Goal: Task Accomplishment & Management: Manage account settings

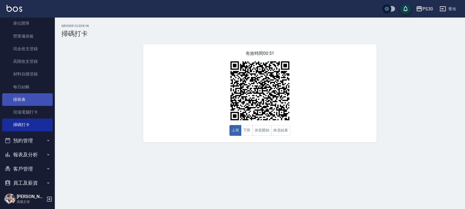
scroll to position [107, 0]
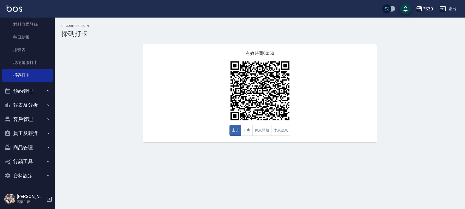
click at [30, 126] on button "員工及薪資" at bounding box center [27, 133] width 50 height 14
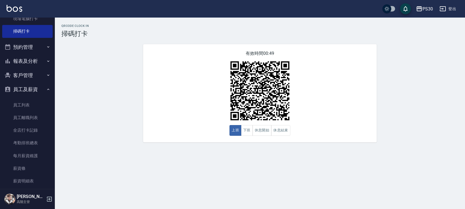
scroll to position [180, 0]
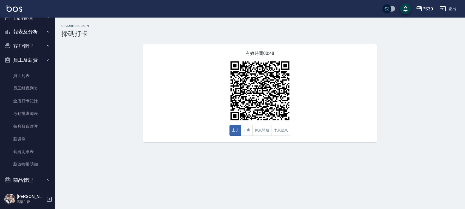
click at [29, 57] on button "員工及薪資" at bounding box center [27, 60] width 50 height 14
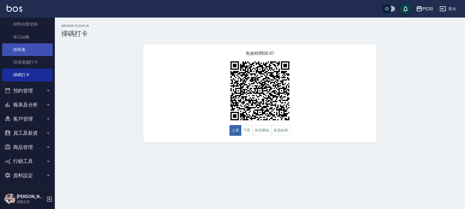
click at [26, 46] on link "排班表" at bounding box center [27, 49] width 50 height 13
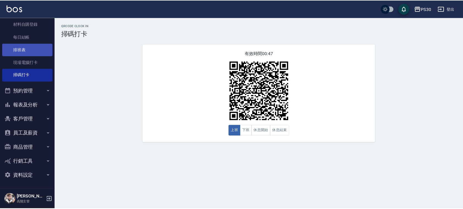
scroll to position [107, 0]
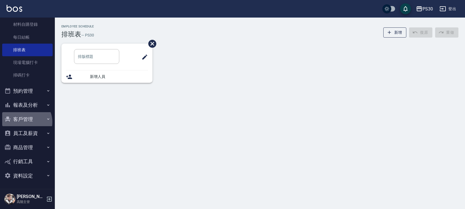
click at [24, 122] on button "客戶管理" at bounding box center [27, 119] width 50 height 14
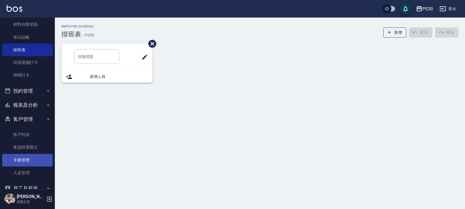
click at [30, 154] on link "卡券管理" at bounding box center [27, 160] width 50 height 13
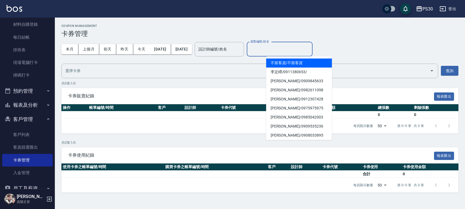
click at [278, 53] on input "顧客編號/姓名" at bounding box center [279, 49] width 61 height 10
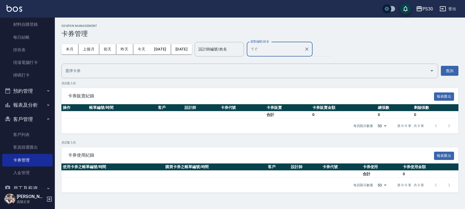
type input "蚵"
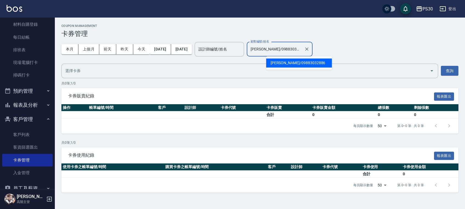
click at [302, 49] on input "[PERSON_NAME]/09883032886" at bounding box center [275, 49] width 53 height 10
type input "[PERSON_NAME]/09883032886"
click at [242, 50] on input "設計師編號/姓名" at bounding box center [219, 49] width 44 height 10
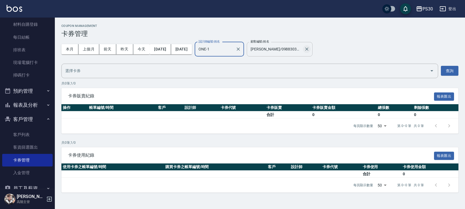
click at [310, 49] on icon "Clear" at bounding box center [306, 48] width 5 height 5
type input "ONE-1"
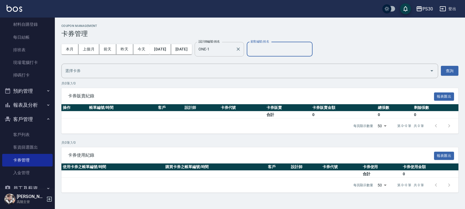
click at [244, 51] on div "ONE-1 設計師編號/姓名" at bounding box center [219, 49] width 49 height 15
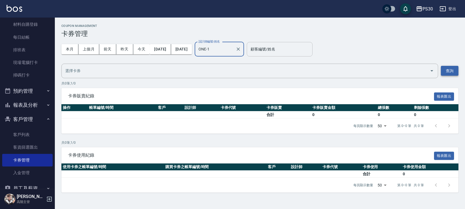
click at [452, 72] on button "查詢" at bounding box center [450, 71] width 18 height 10
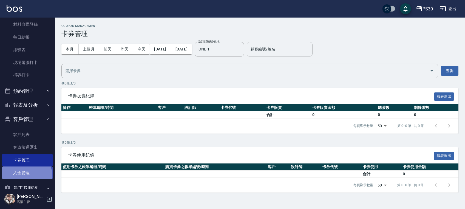
click at [24, 176] on link "入金管理" at bounding box center [27, 173] width 50 height 13
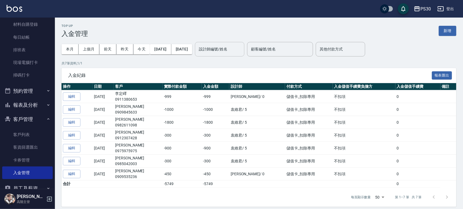
click at [230, 49] on input "設計師編號/姓名" at bounding box center [219, 49] width 44 height 10
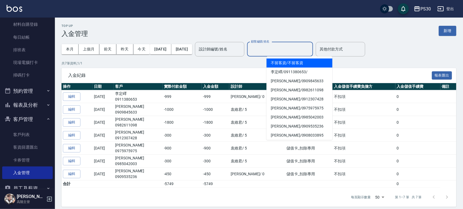
click at [293, 52] on input "顧客編號/姓名" at bounding box center [279, 49] width 61 height 10
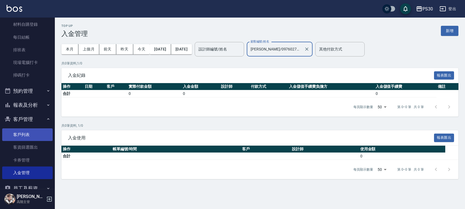
type input "[PERSON_NAME]/0976027058"
click at [29, 136] on link "客戶列表" at bounding box center [27, 134] width 50 height 13
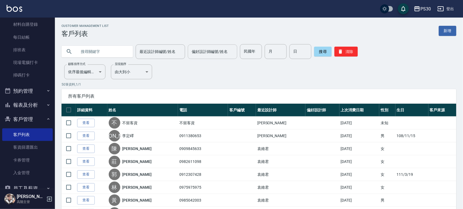
click at [199, 50] on input "偏好設計師編號/姓名" at bounding box center [212, 52] width 44 height 10
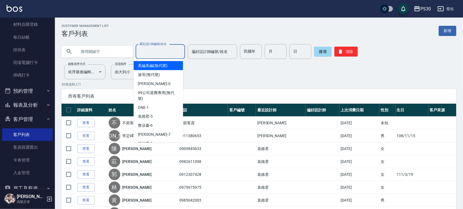
click at [159, 50] on input "最近設計師編號/姓名" at bounding box center [160, 52] width 44 height 10
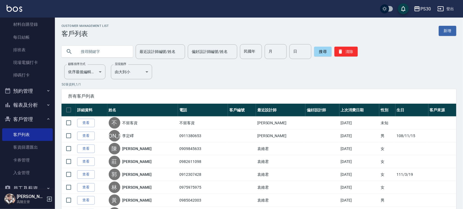
click at [101, 51] on input "text" at bounding box center [103, 51] width 52 height 15
type input "[PERSON_NAME]"
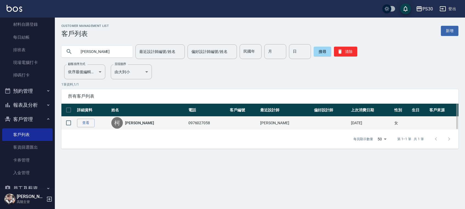
click at [194, 127] on td "0976027058" at bounding box center [207, 123] width 41 height 13
click at [77, 125] on link "查看" at bounding box center [86, 123] width 18 height 9
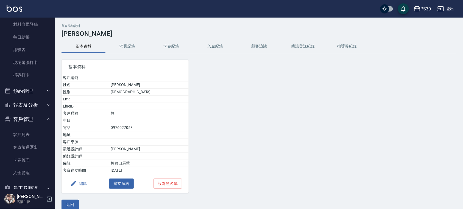
scroll to position [9, 0]
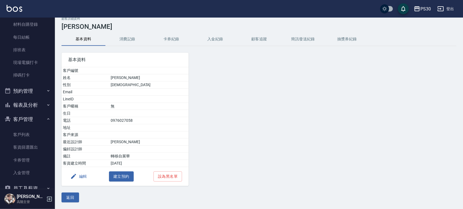
click at [171, 37] on button "卡券紀錄" at bounding box center [171, 39] width 44 height 13
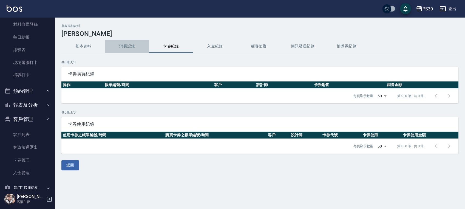
click at [119, 43] on button "消費記錄" at bounding box center [127, 46] width 44 height 13
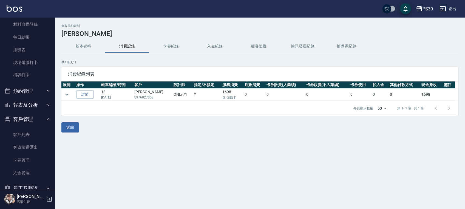
click at [217, 47] on button "入金紀錄" at bounding box center [215, 46] width 44 height 13
